Goal: Register for event/course

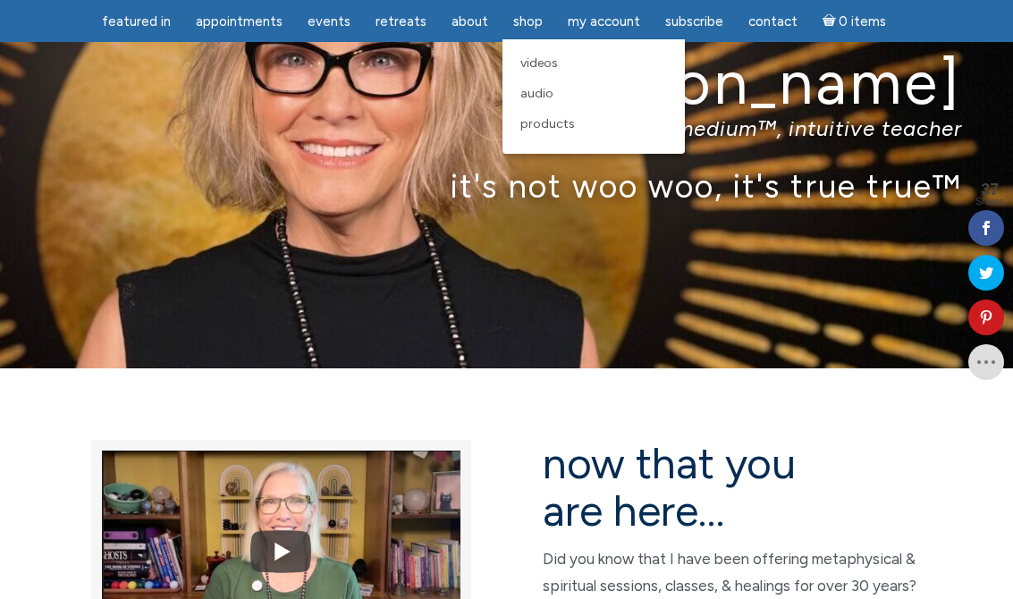
scroll to position [115, 0]
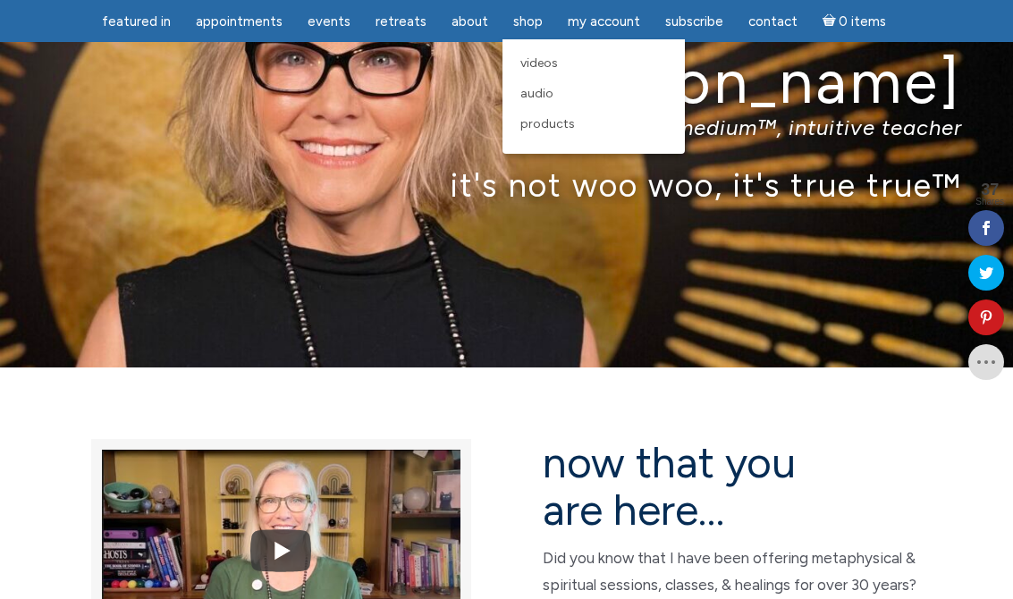
click at [689, 257] on div "[PERSON_NAME] the everyday medium™, intuitive teacher it's not woo woo, it's tr…" at bounding box center [506, 126] width 1013 height 483
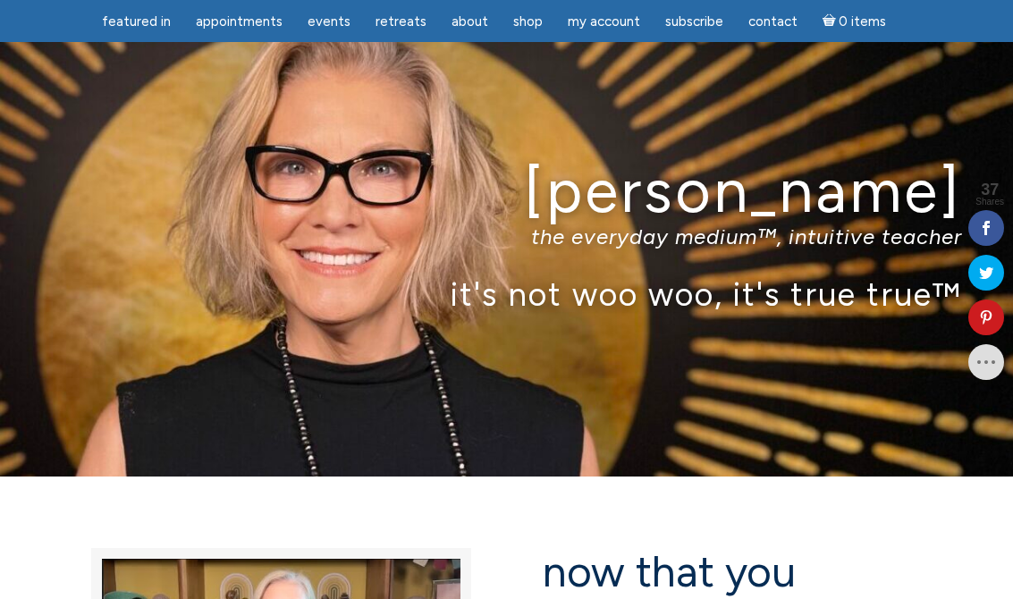
scroll to position [0, 0]
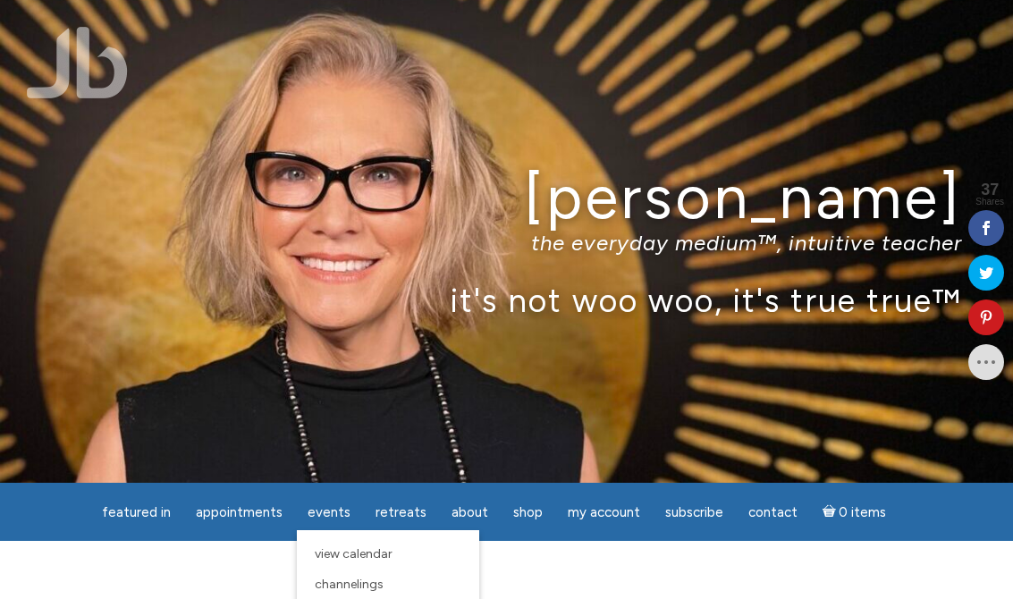
click at [387, 554] on span "View Calendar" at bounding box center [354, 553] width 78 height 15
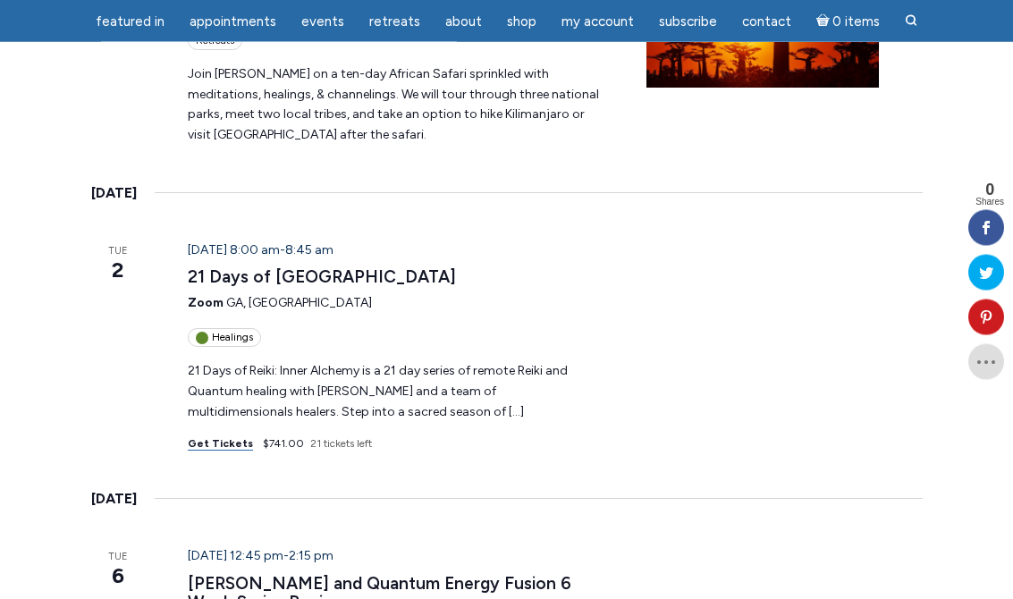
scroll to position [1210, 0]
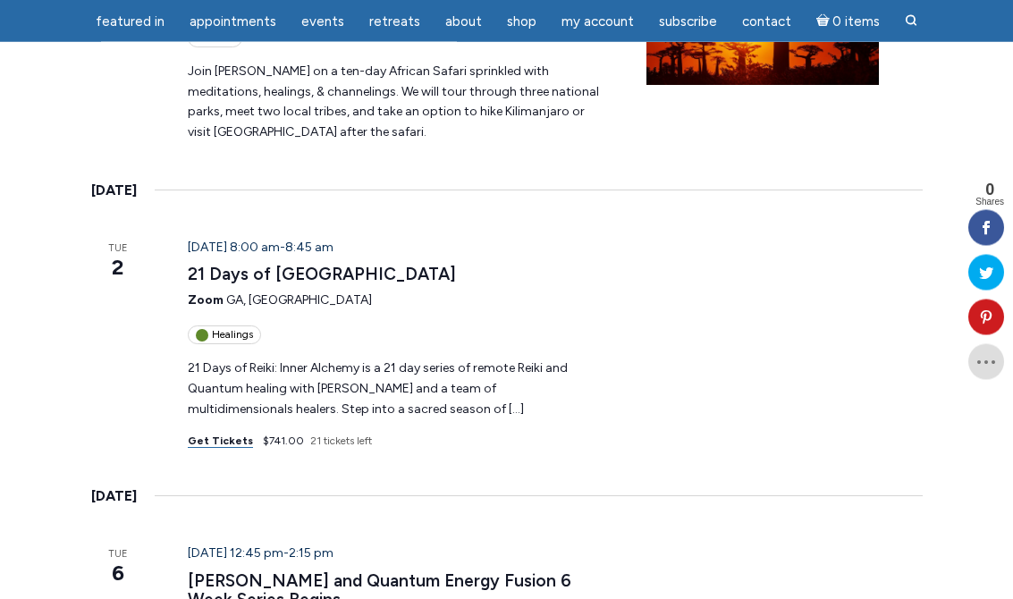
click at [225, 435] on link "Get Tickets" at bounding box center [220, 441] width 65 height 13
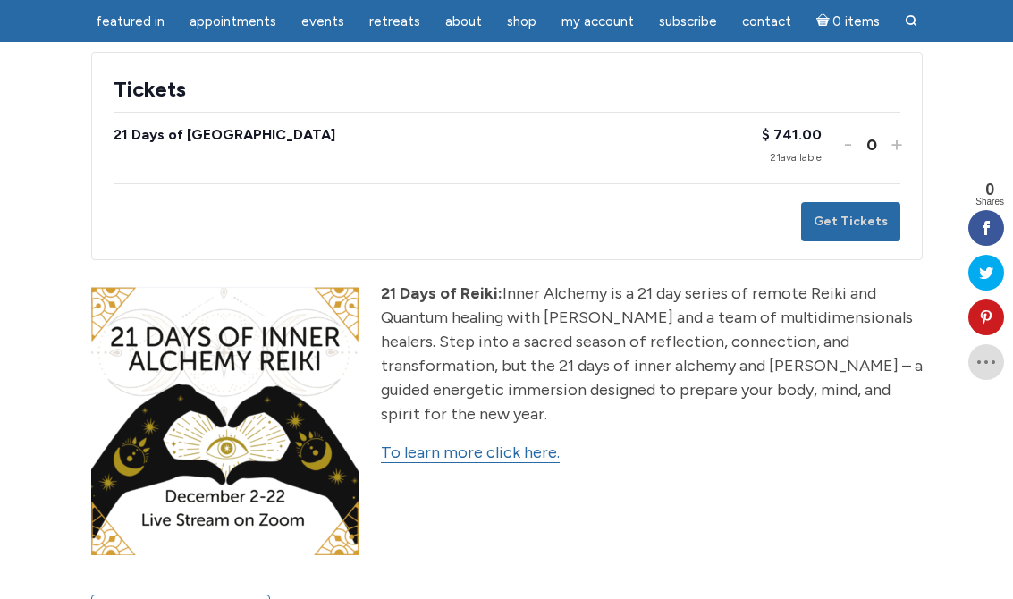
scroll to position [375, 0]
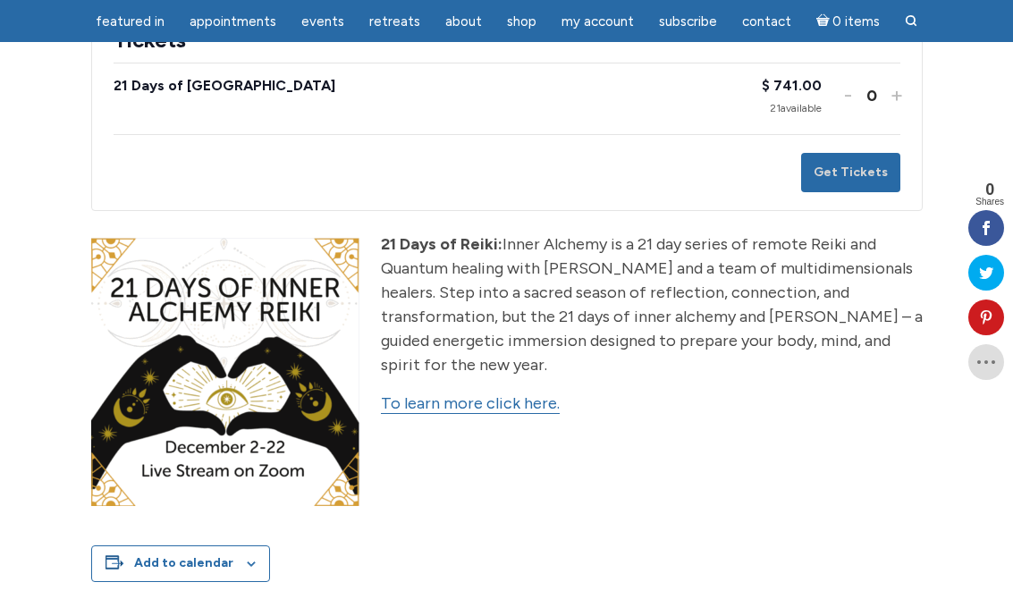
click at [498, 393] on link "To learn more click here." at bounding box center [470, 403] width 179 height 21
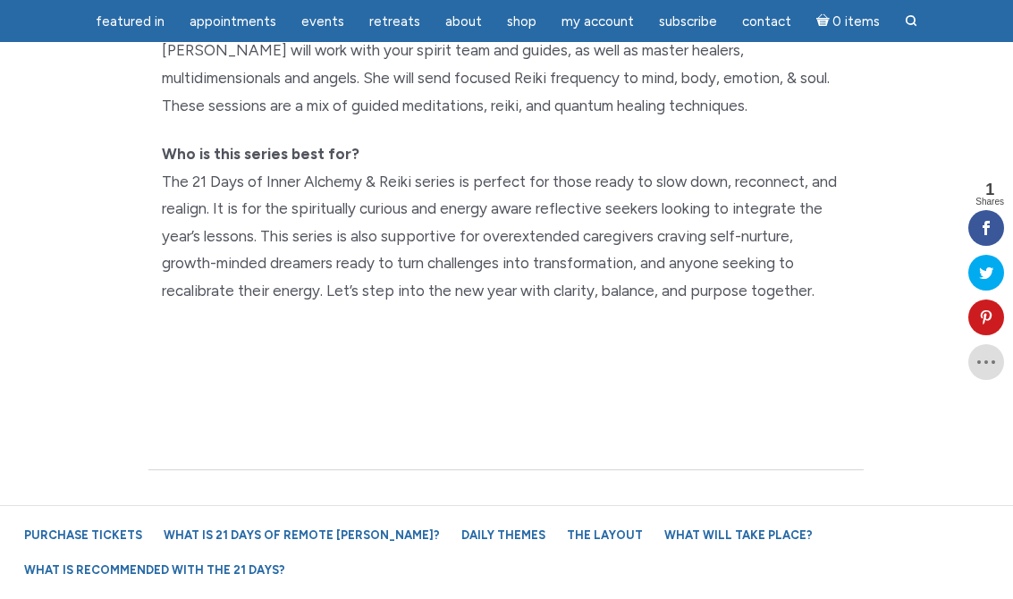
scroll to position [638, 0]
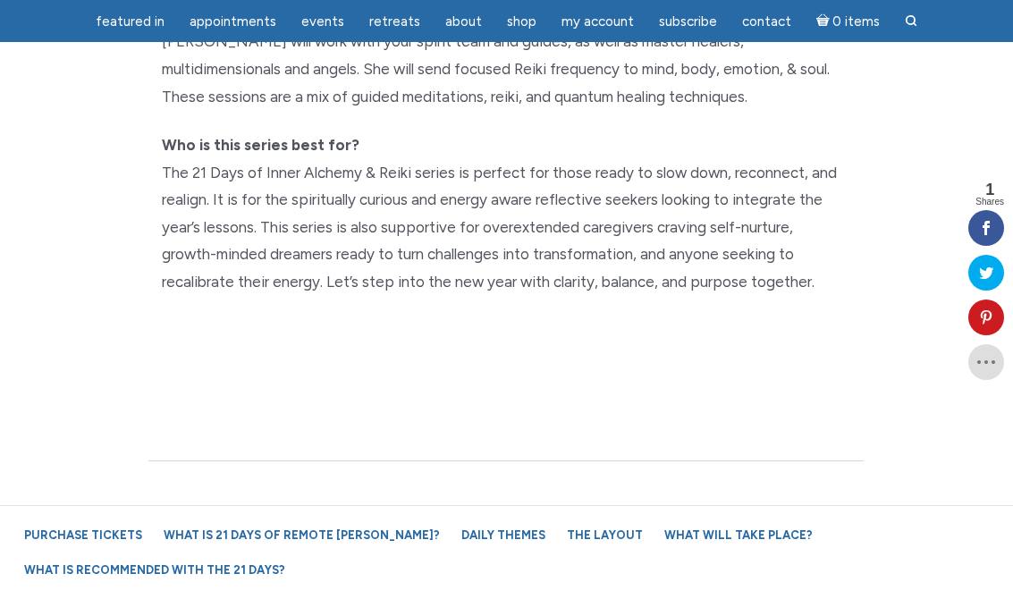
click at [452, 551] on link "Daily Themes" at bounding box center [503, 534] width 102 height 31
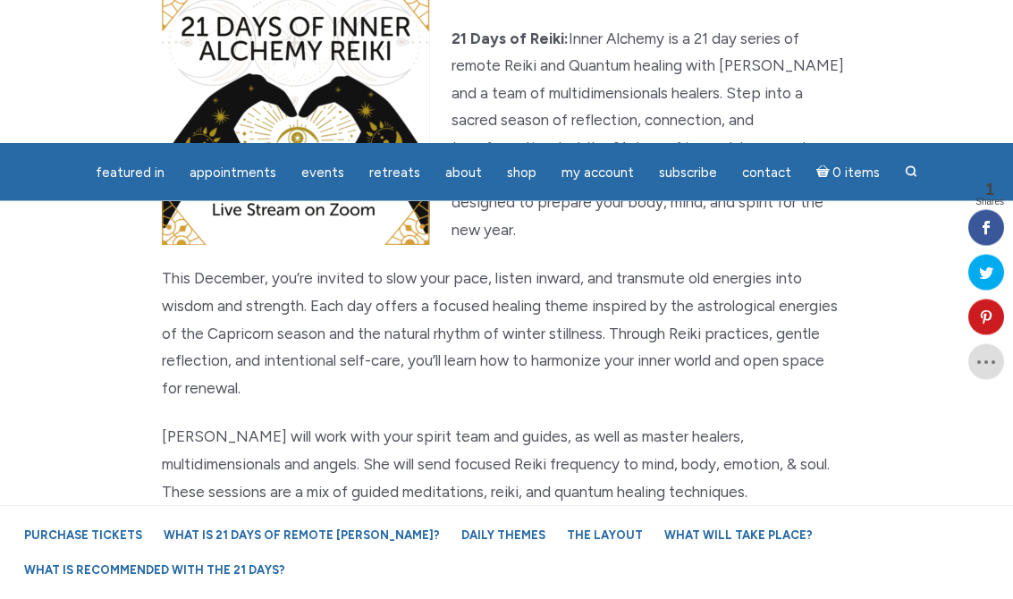
scroll to position [0, 0]
